Goal: Transaction & Acquisition: Subscribe to service/newsletter

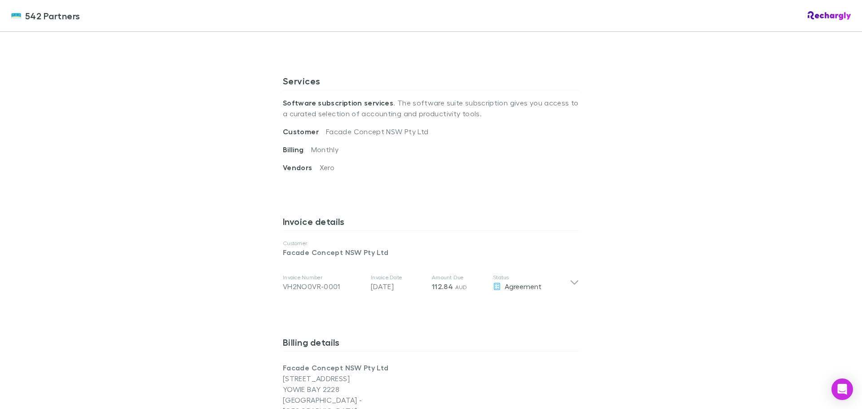
scroll to position [314, 0]
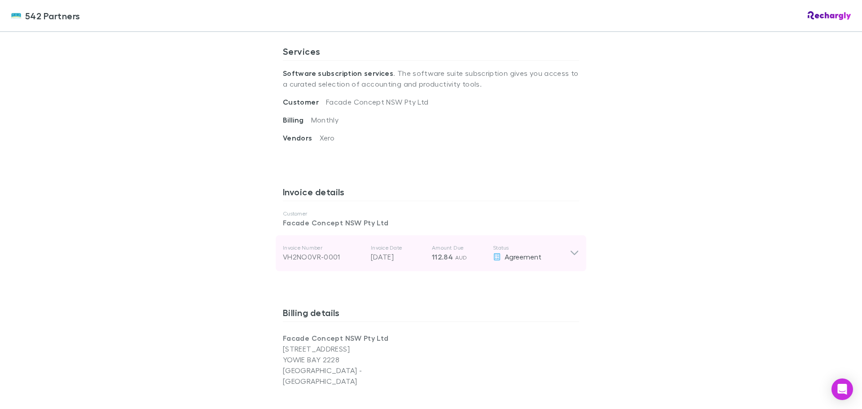
click at [570, 252] on icon at bounding box center [574, 253] width 9 height 11
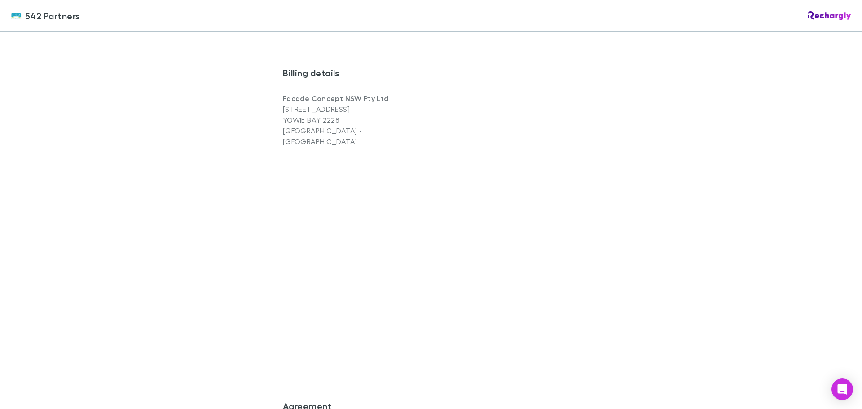
scroll to position [745, 0]
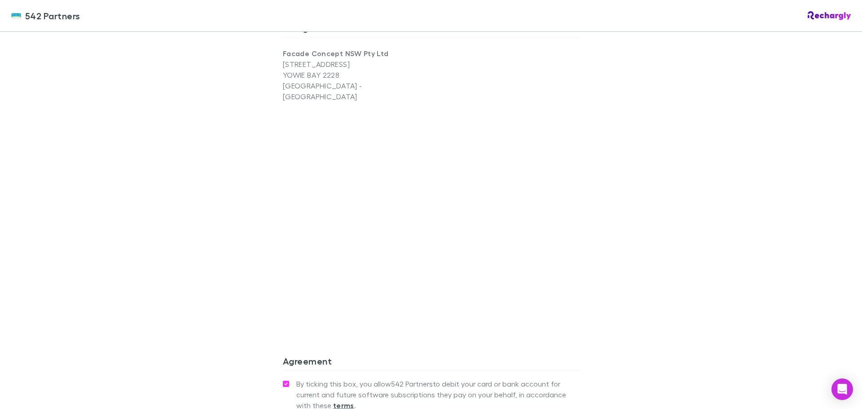
click at [386, 348] on div "Agreement By ticking this box, you allow 542 Partners to debit your card or ban…" at bounding box center [431, 402] width 296 height 109
drag, startPoint x: 636, startPoint y: 258, endPoint x: 621, endPoint y: 260, distance: 15.9
click at [636, 258] on div "542 Partners 542 Partners Software subscriptions agreement 542 Partners has par…" at bounding box center [431, 204] width 862 height 409
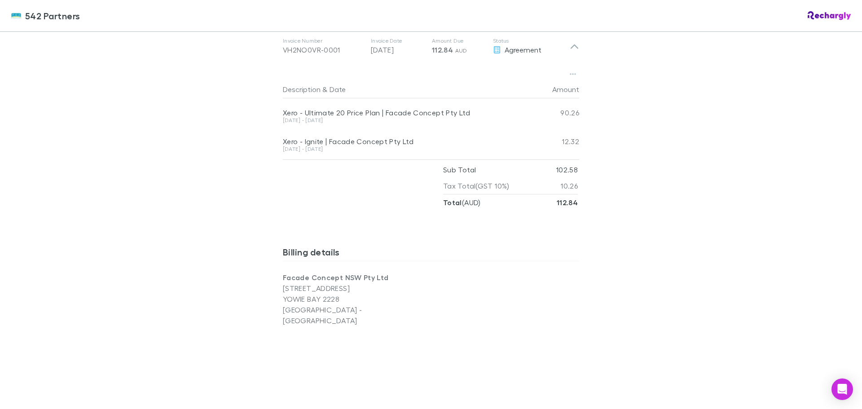
scroll to position [521, 0]
click at [349, 225] on div "Invoice details Customer Facade Concept NSW Pty Ltd Invoice Number VH2NO0VR-000…" at bounding box center [431, 106] width 296 height 267
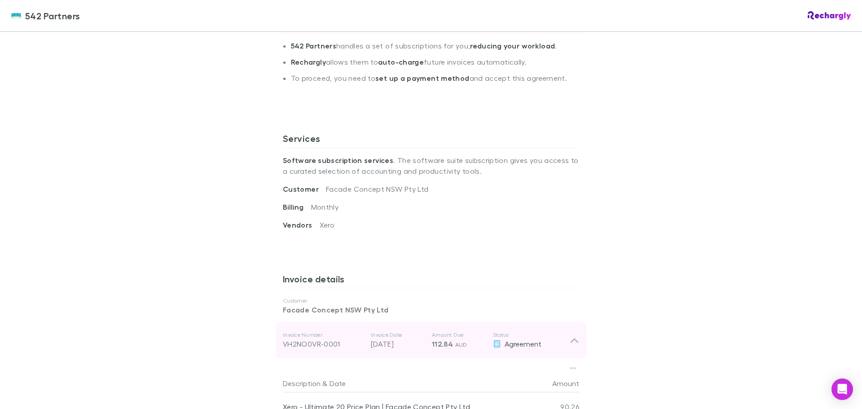
scroll to position [206, 0]
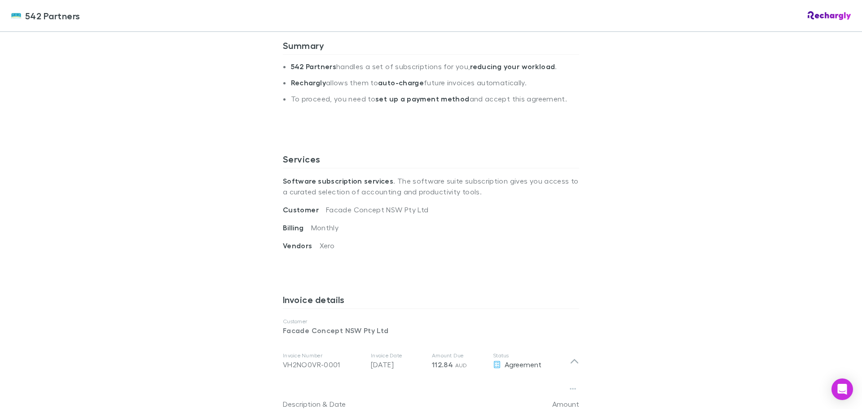
click at [421, 132] on div "Summary 542 Partners handles a set of subscriptions for you, reducing your work…" at bounding box center [431, 86] width 296 height 121
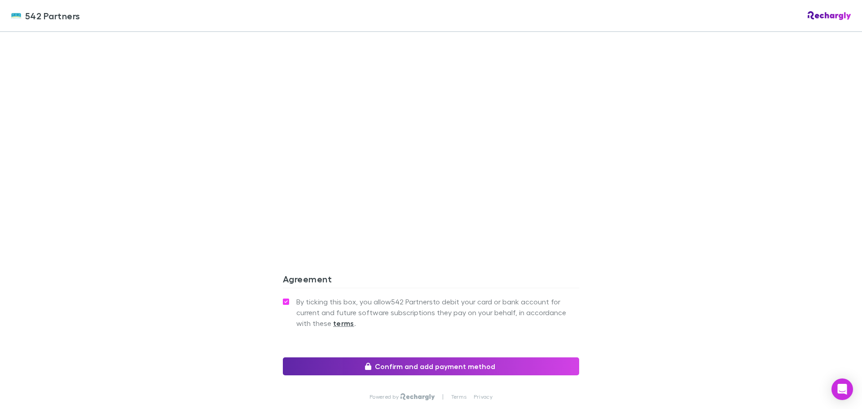
scroll to position [835, 0]
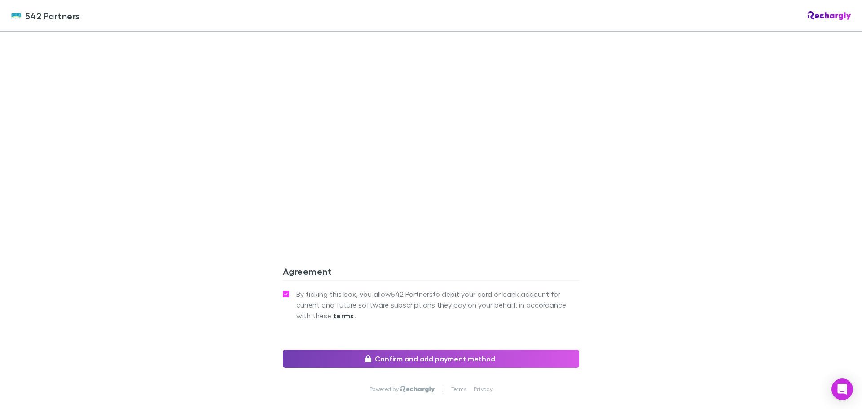
click at [374, 350] on button "Confirm and add payment method" at bounding box center [431, 359] width 296 height 18
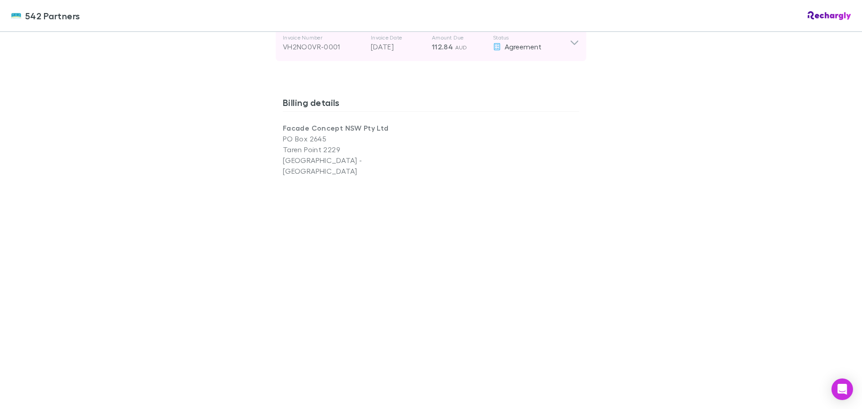
scroll to position [539, 0]
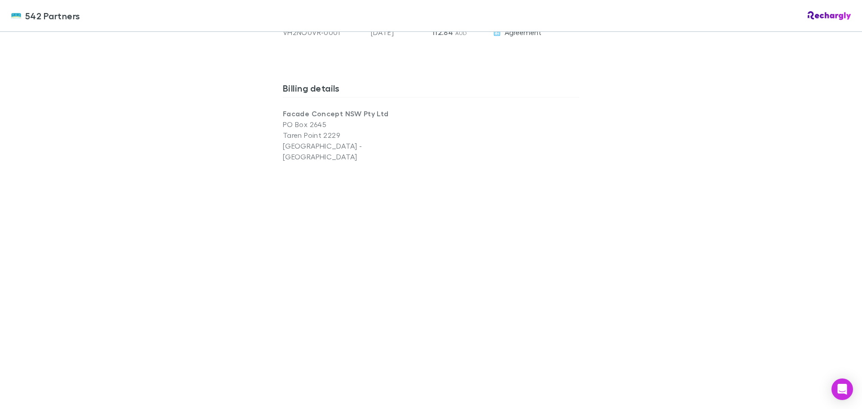
click at [702, 303] on div "542 Partners 542 Partners Software subscriptions agreement 542 Partners has par…" at bounding box center [431, 204] width 862 height 409
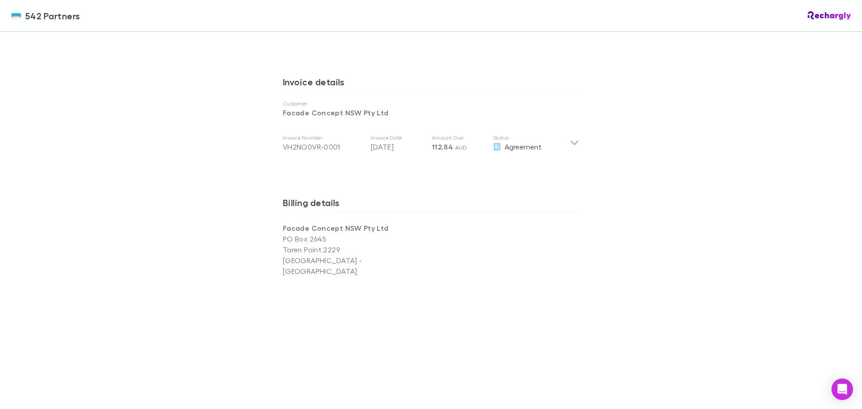
scroll to position [449, 0]
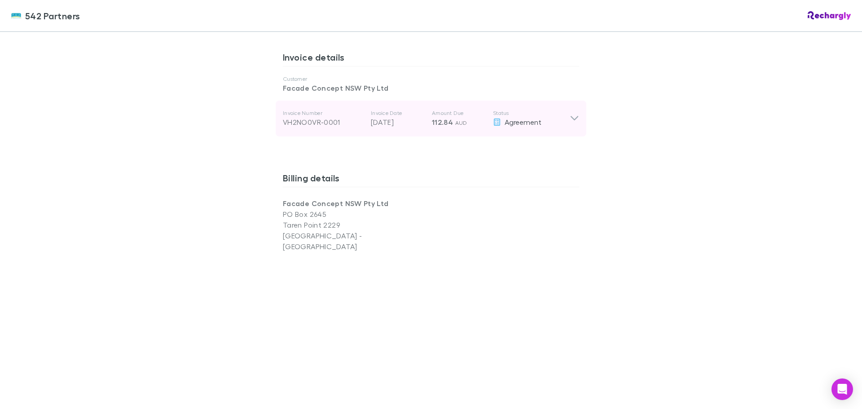
click at [571, 116] on icon at bounding box center [574, 118] width 9 height 11
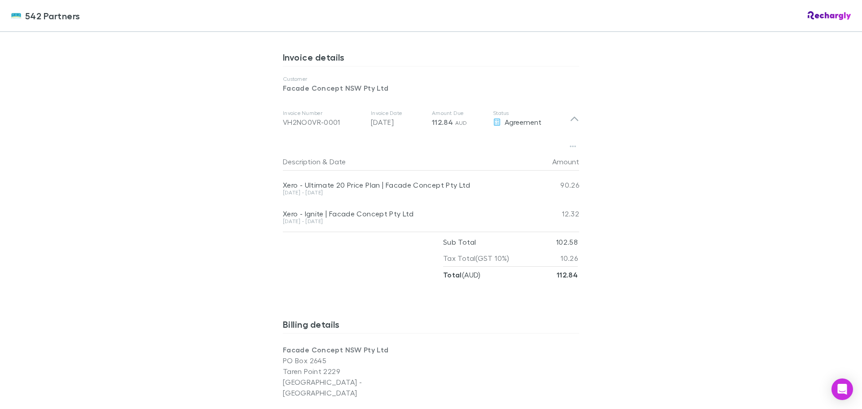
click at [651, 255] on div "542 Partners 542 Partners Software subscriptions agreement 542 Partners has par…" at bounding box center [431, 204] width 862 height 409
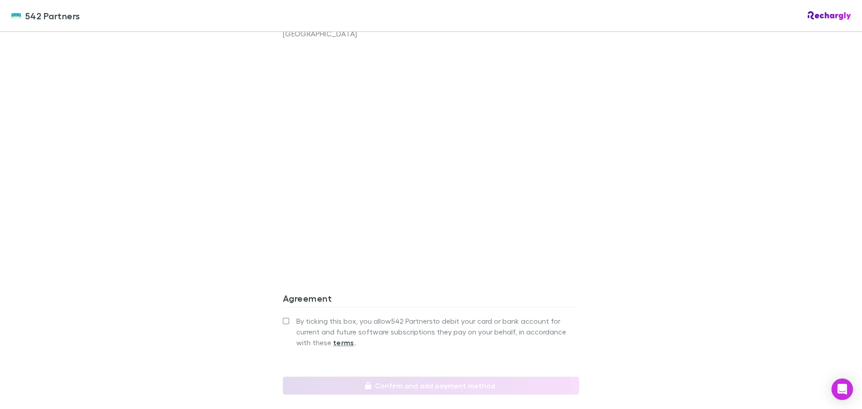
scroll to position [880, 0]
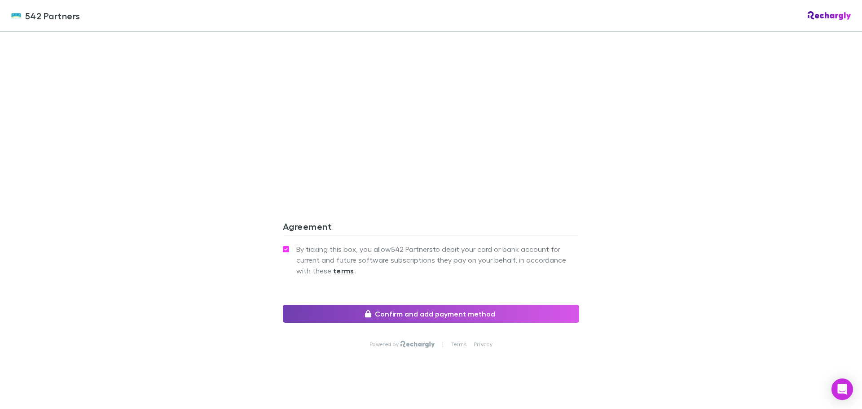
click at [431, 305] on button "Confirm and add payment method" at bounding box center [431, 314] width 296 height 18
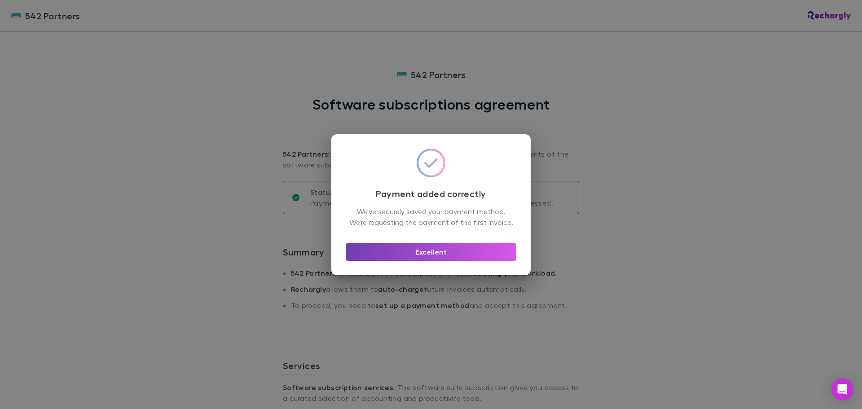
click at [453, 257] on button "Excellent" at bounding box center [431, 252] width 171 height 18
